Goal: Task Accomplishment & Management: Use online tool/utility

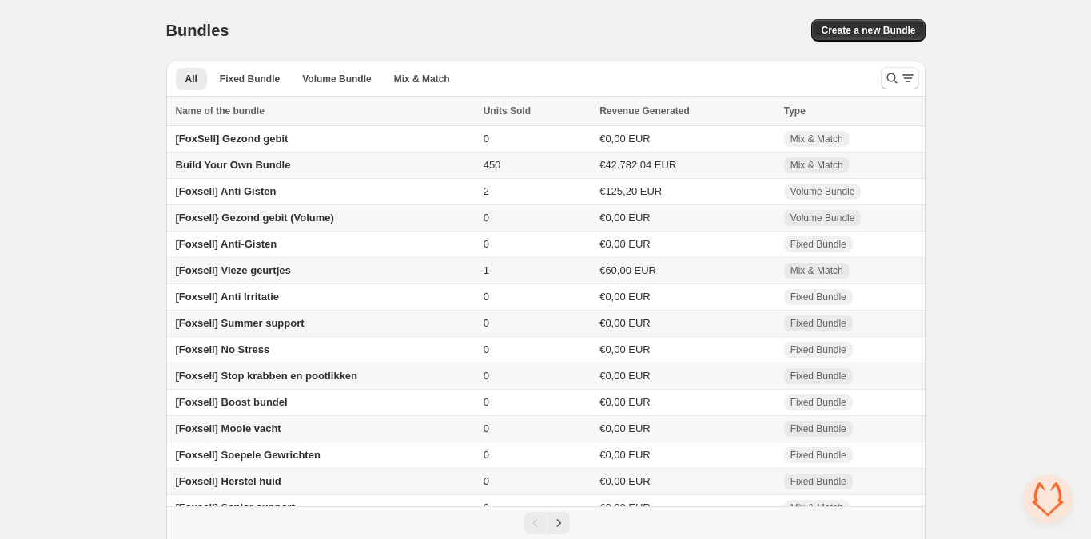
click at [276, 276] on span "[Foxsell] Vieze geurtjes" at bounding box center [233, 270] width 115 height 12
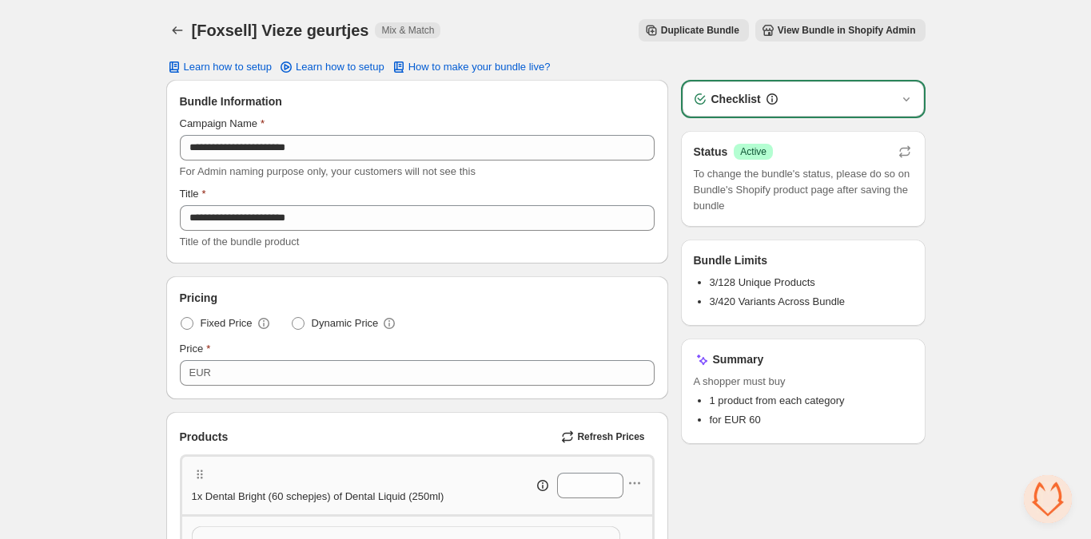
scroll to position [336, 0]
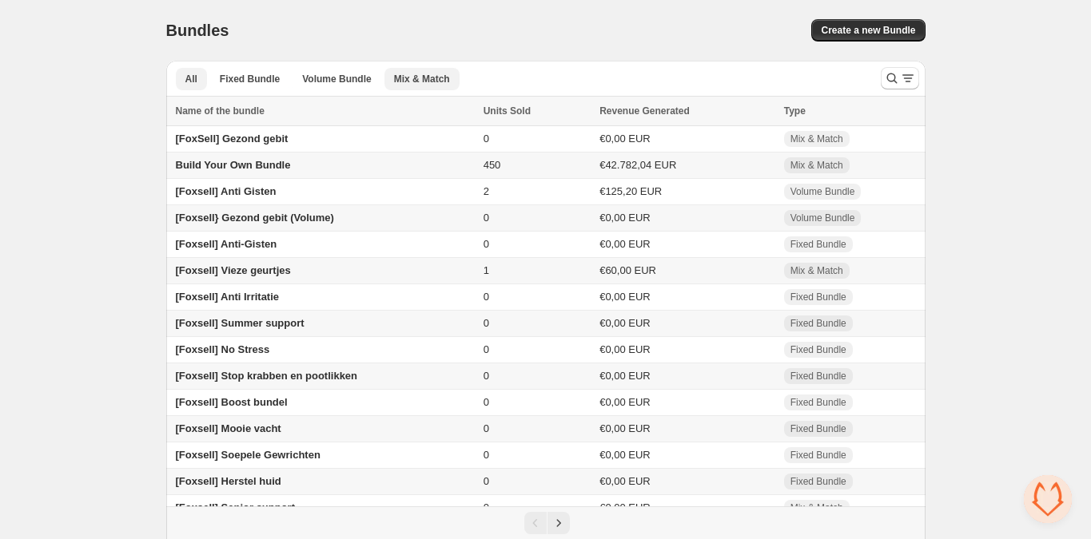
click at [423, 80] on span "Mix & Match" at bounding box center [422, 79] width 56 height 13
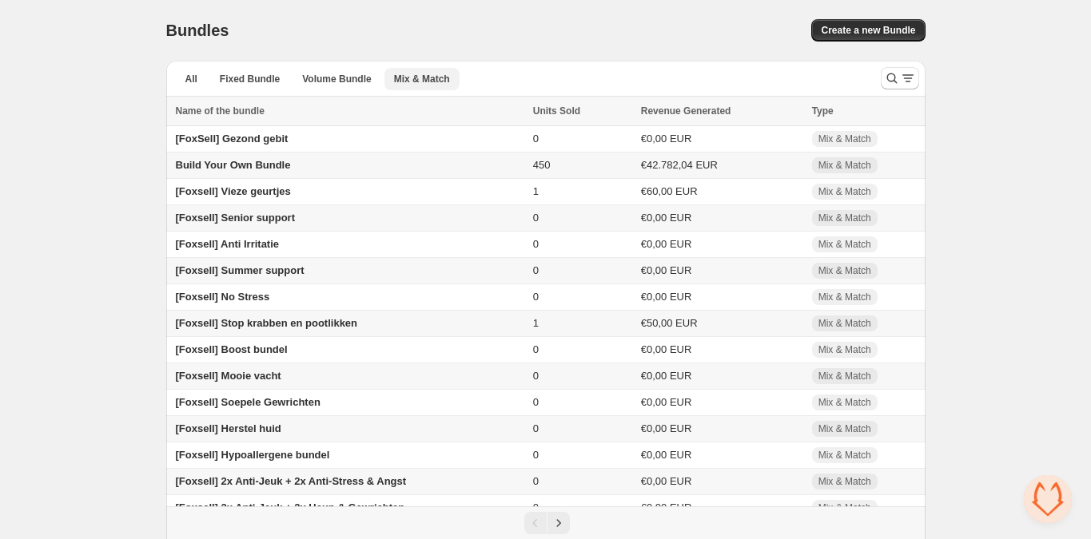
scroll to position [21, 0]
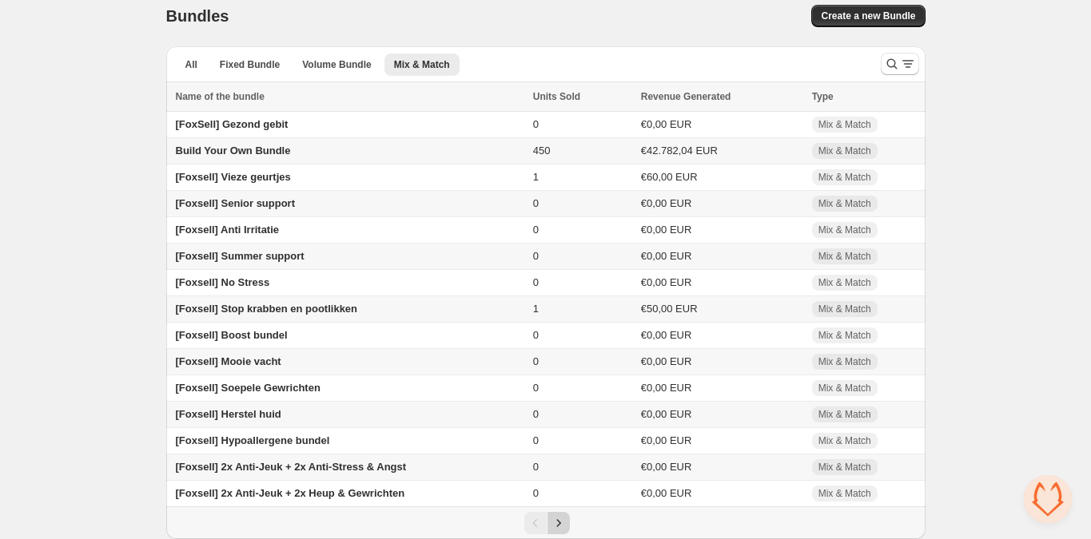
click at [561, 527] on icon "Next" at bounding box center [559, 523] width 16 height 16
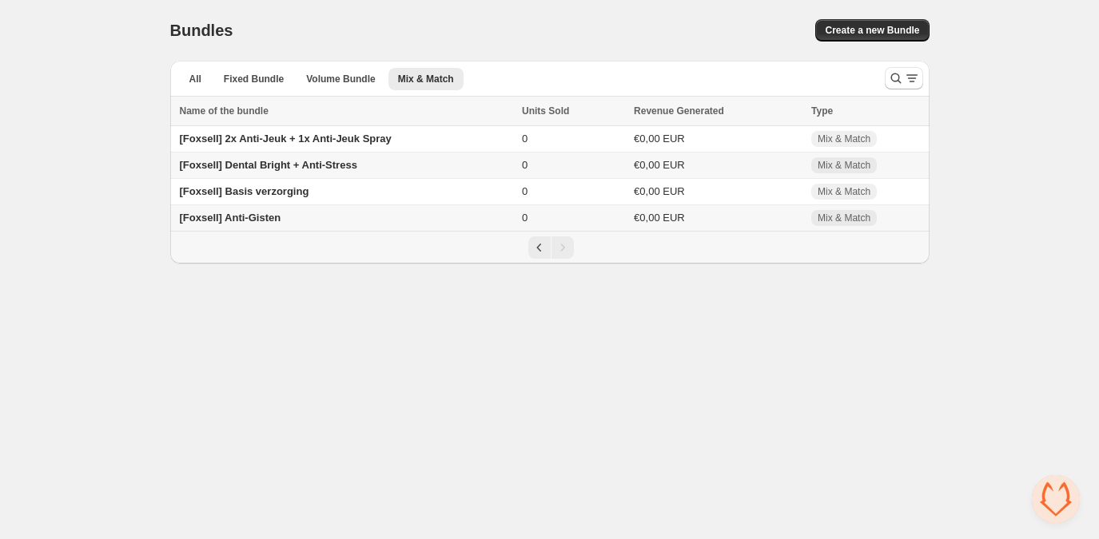
drag, startPoint x: 75, startPoint y: 197, endPoint x: 67, endPoint y: 50, distance: 147.2
click at [75, 197] on div "Home Bundles Analytics Plan and Billing Bundles. This page is ready Bundles Cre…" at bounding box center [549, 132] width 1099 height 264
